Goal: Task Accomplishment & Management: Use online tool/utility

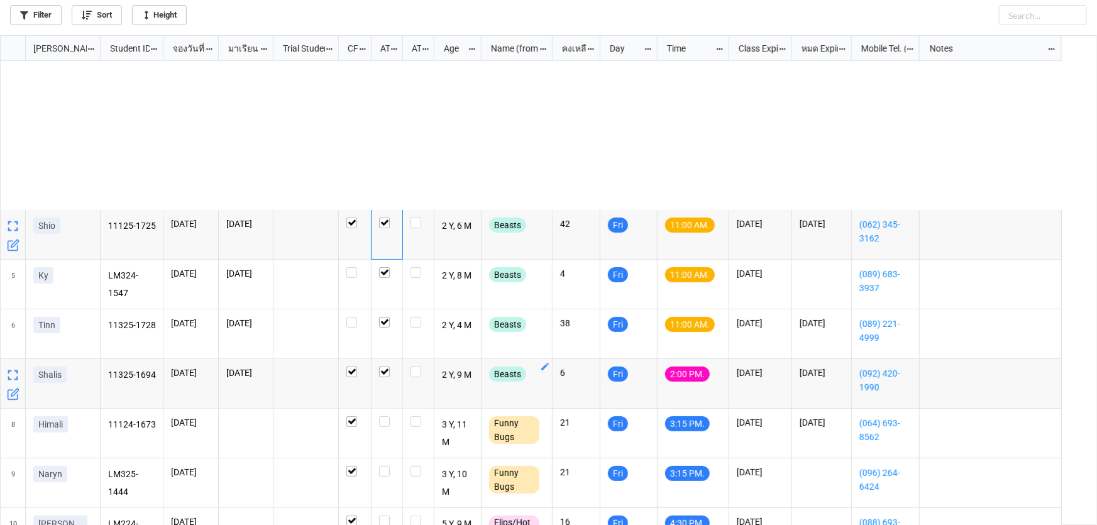
scroll to position [483, 1089]
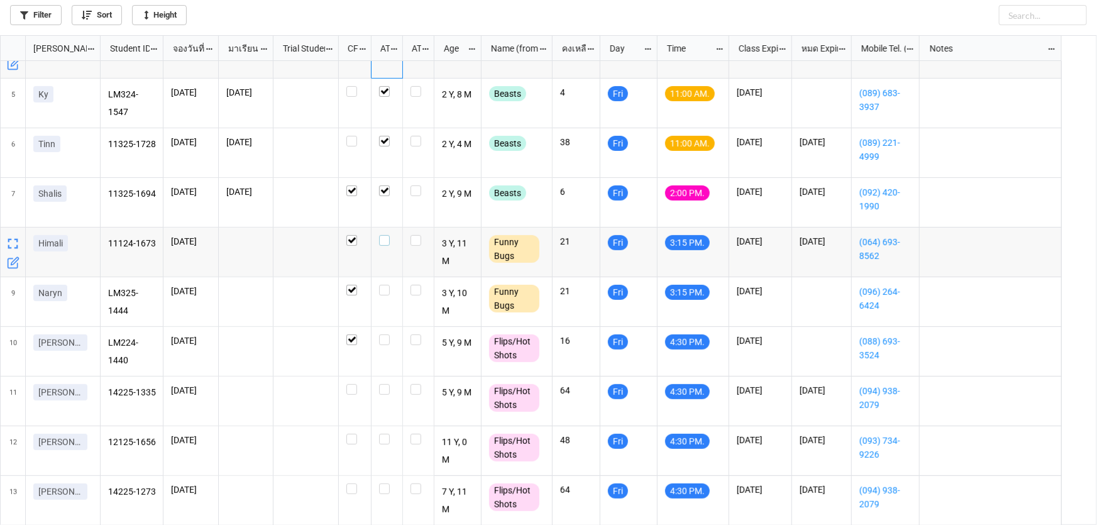
click at [383, 235] on label "grid" at bounding box center [387, 235] width 16 height 0
checkbox input "true"
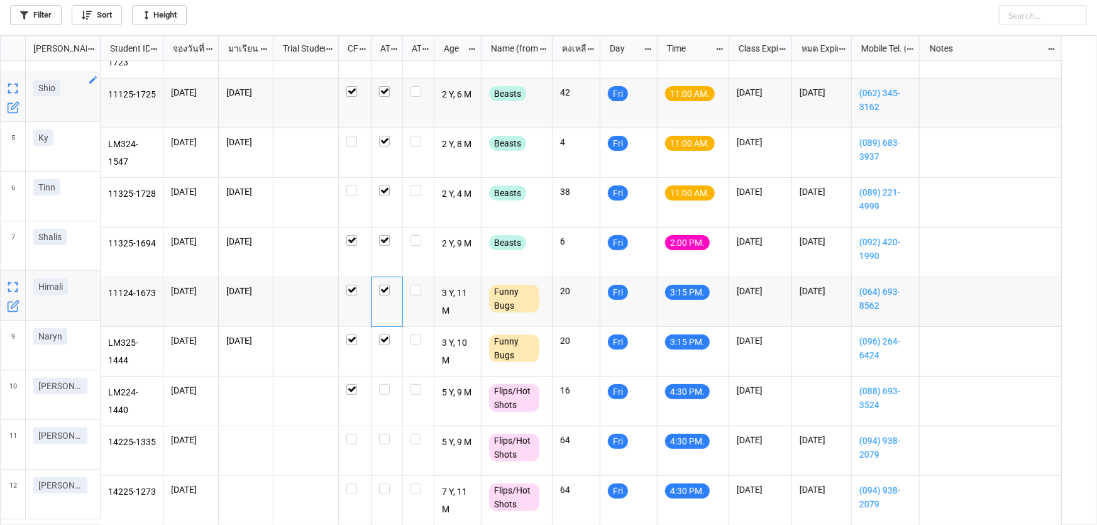
scroll to position [131, 0]
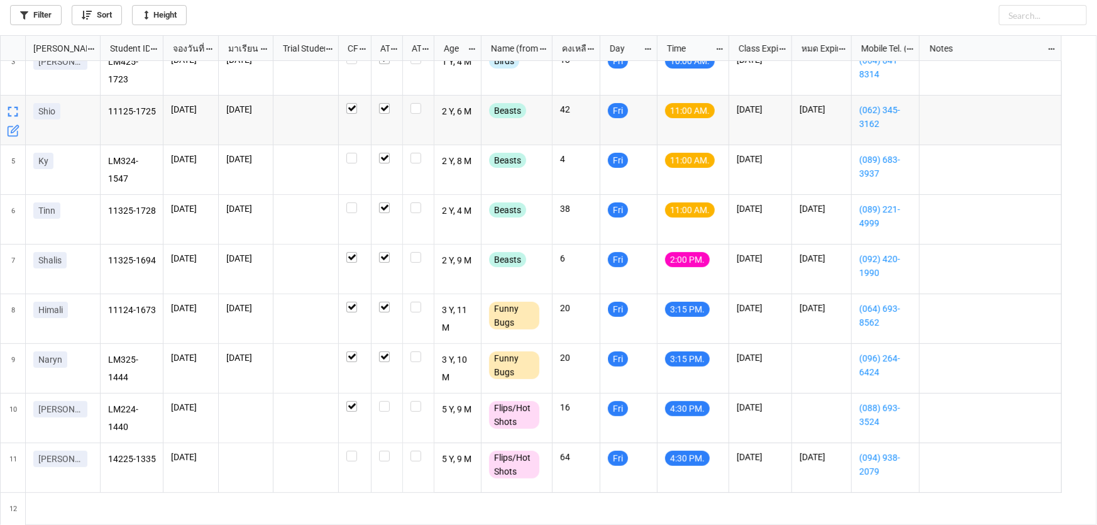
scroll to position [131, 0]
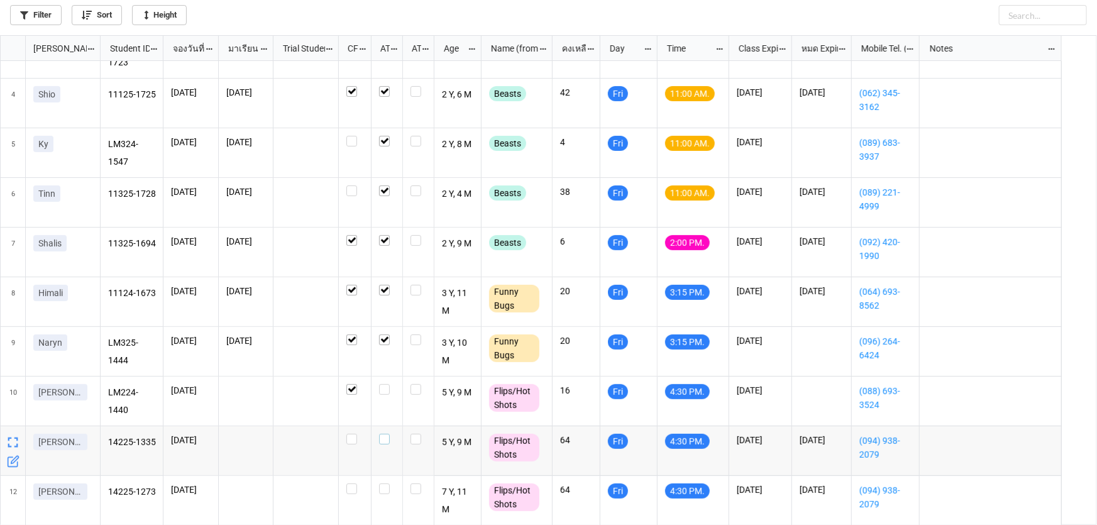
click at [384, 434] on label "grid" at bounding box center [387, 434] width 16 height 0
click at [383, 483] on label "grid" at bounding box center [387, 483] width 16 height 0
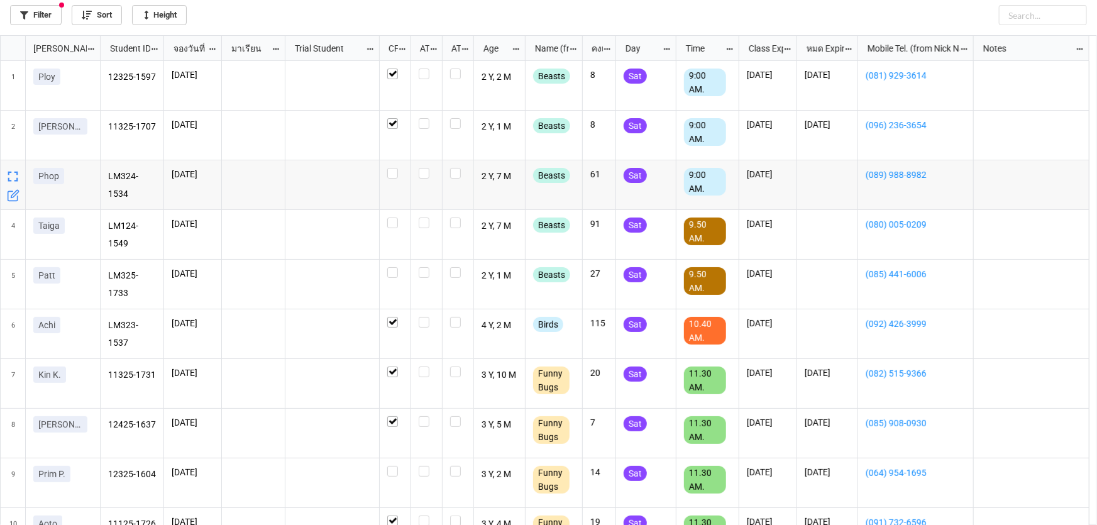
scroll to position [483, 1089]
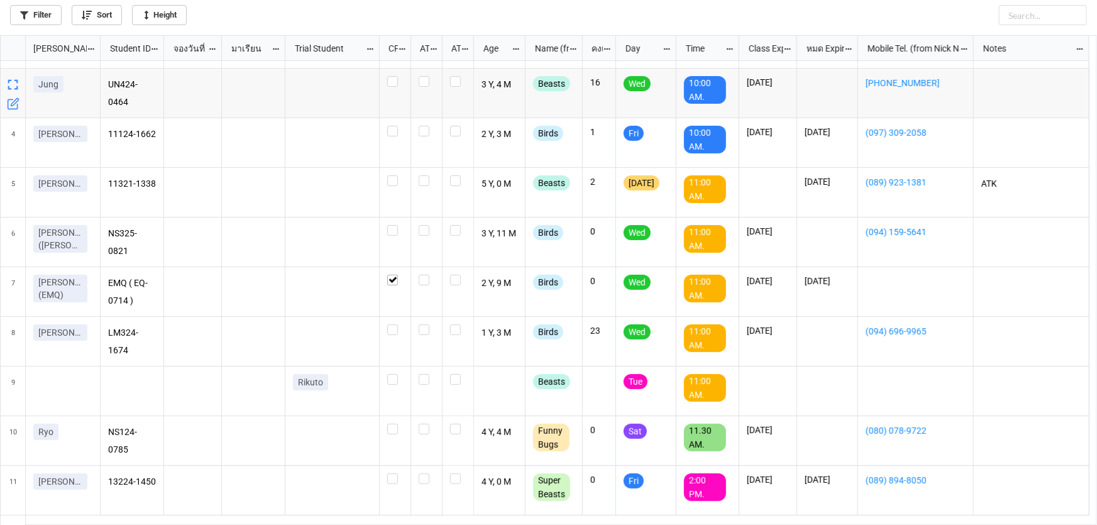
scroll to position [114, 0]
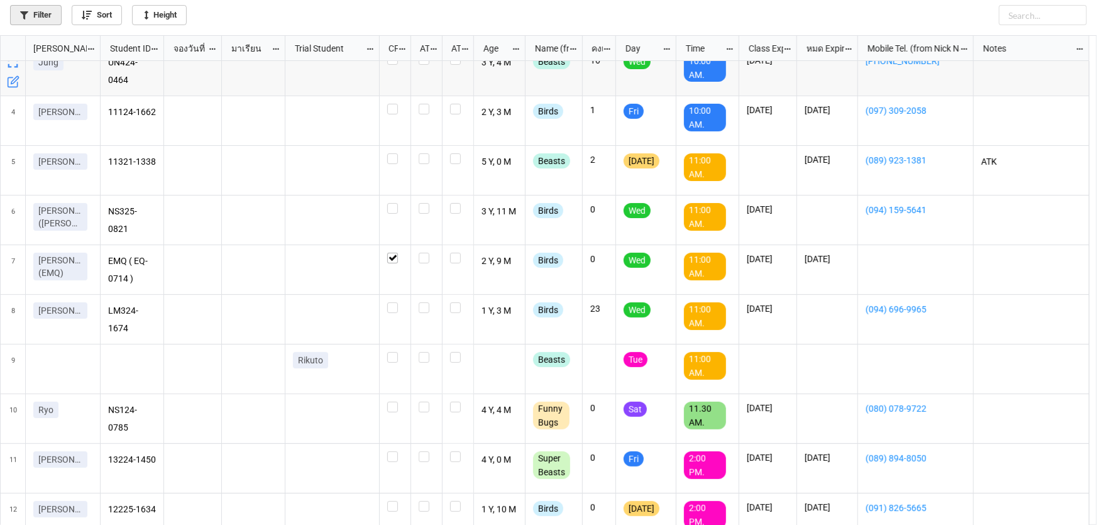
click at [45, 6] on link "Filter" at bounding box center [36, 15] width 52 height 20
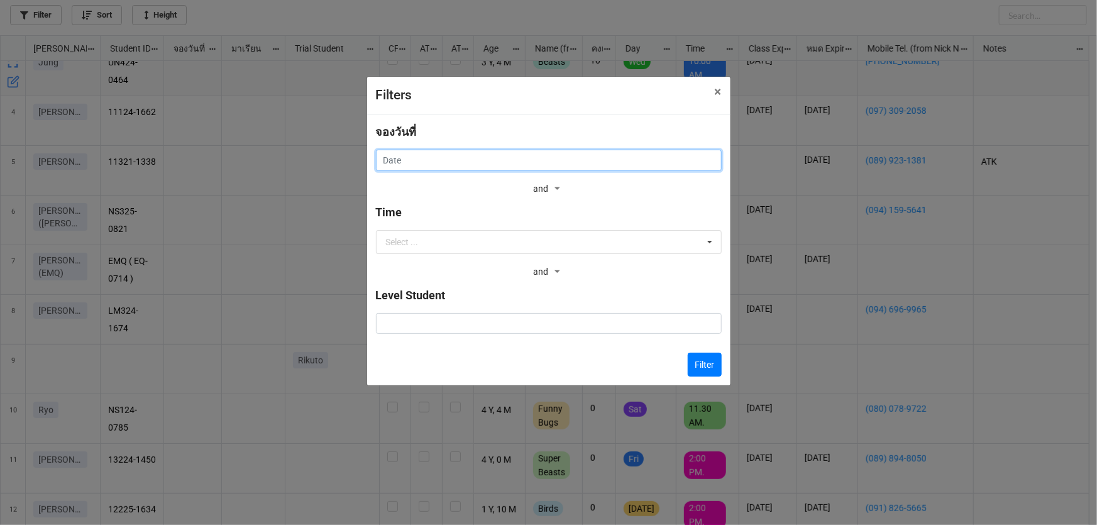
click at [415, 157] on input "text" at bounding box center [549, 160] width 346 height 21
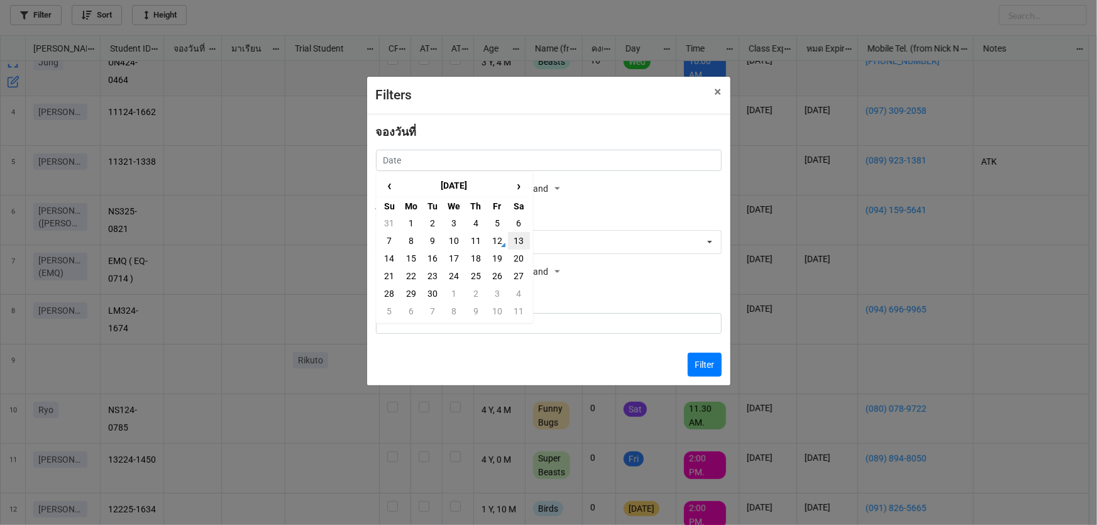
click at [519, 238] on td "13" at bounding box center [518, 241] width 21 height 18
type input "[DATE]"
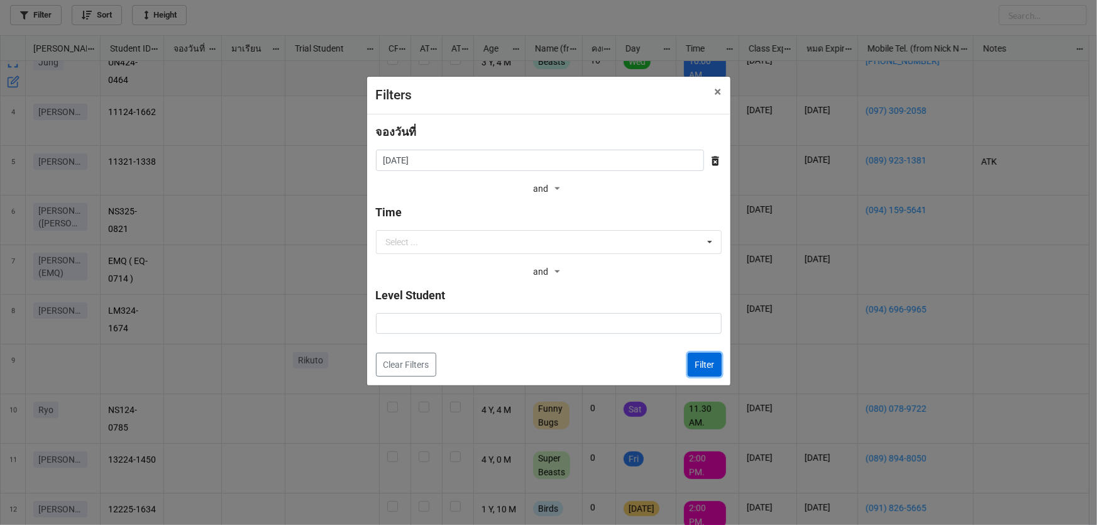
click at [703, 367] on button "Filter" at bounding box center [705, 365] width 34 height 24
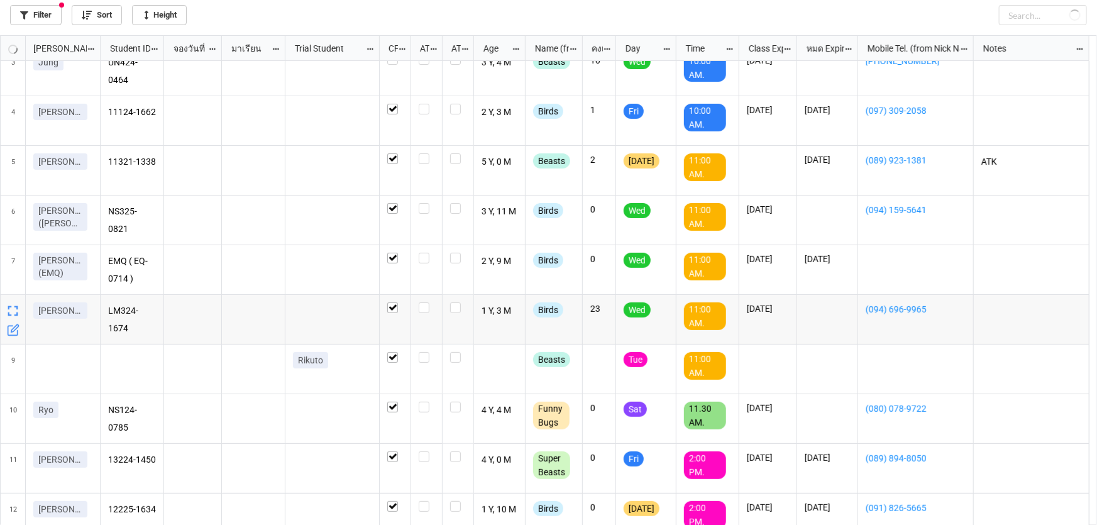
checkbox input "true"
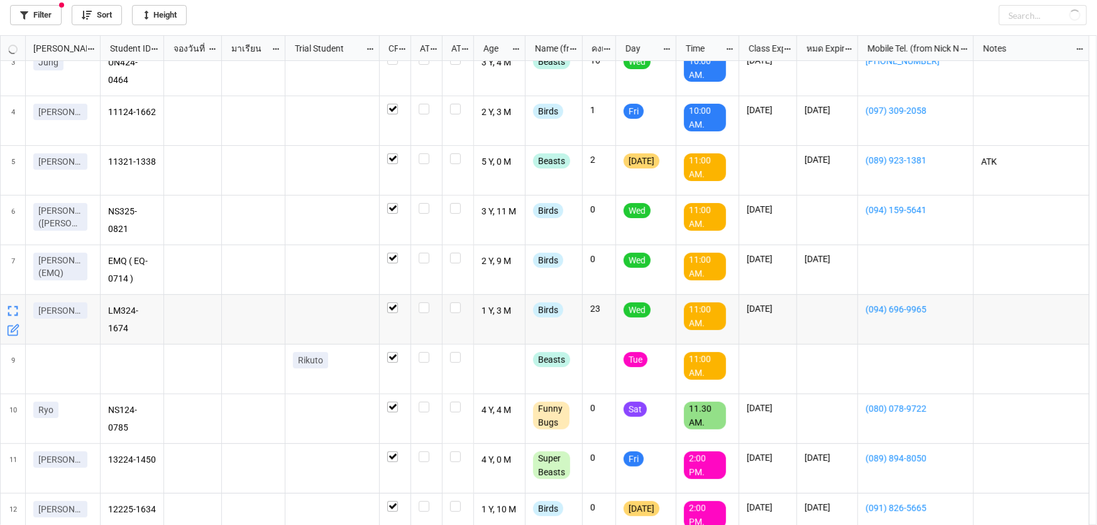
checkbox input "true"
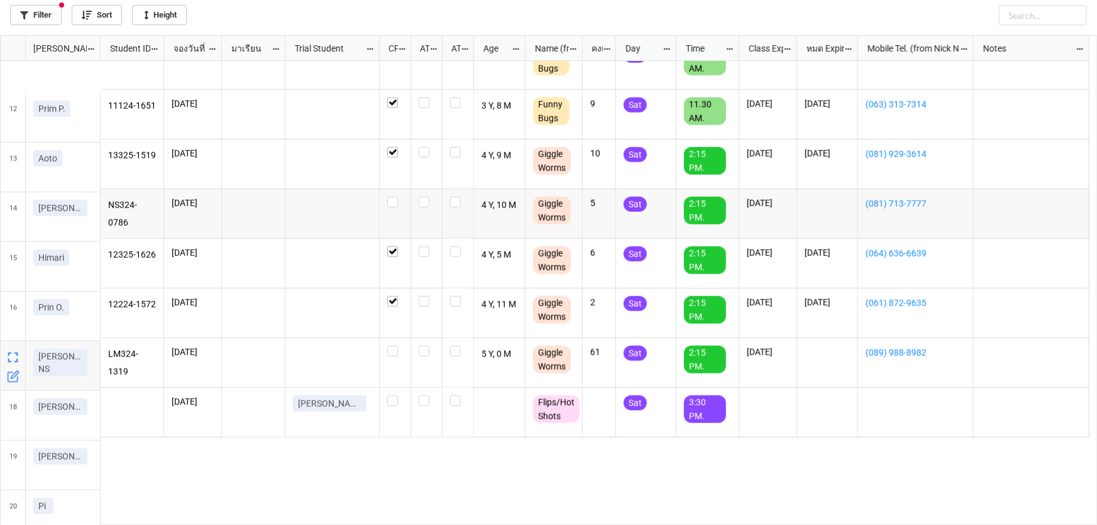
scroll to position [0, 0]
